Goal: Task Accomplishment & Management: Complete application form

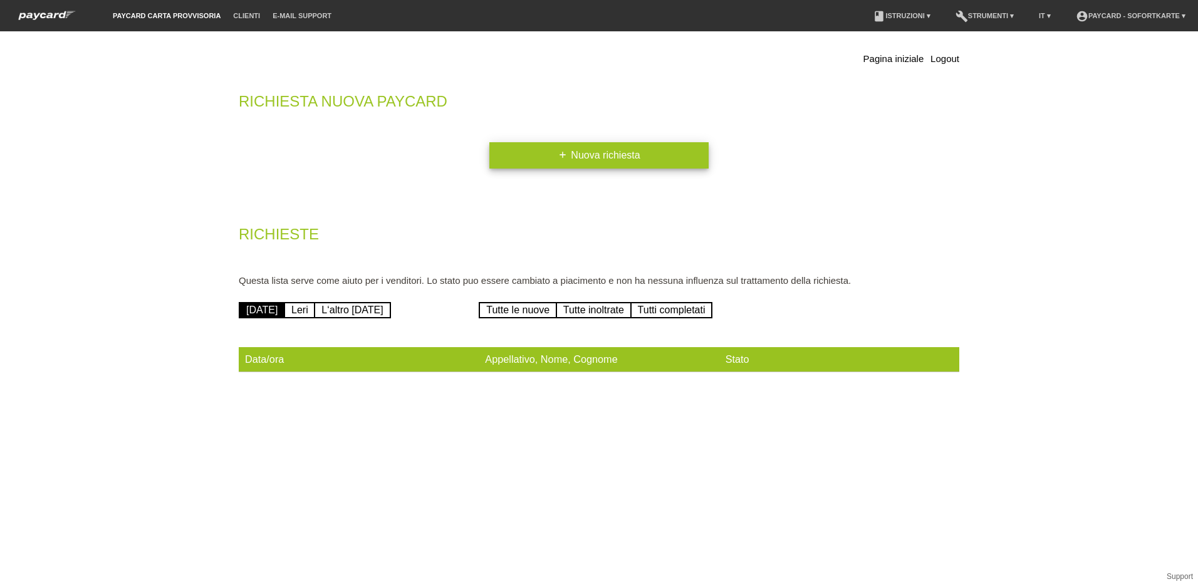
click at [618, 155] on link "add Nuova richiesta" at bounding box center [598, 155] width 219 height 26
click at [585, 153] on link "add Nuova richiesta" at bounding box center [598, 155] width 219 height 26
